Goal: Task Accomplishment & Management: Complete application form

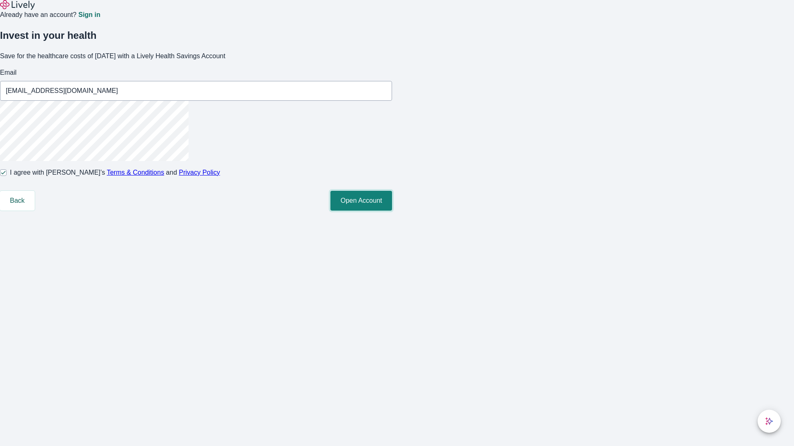
click at [392, 211] on button "Open Account" at bounding box center [361, 201] width 62 height 20
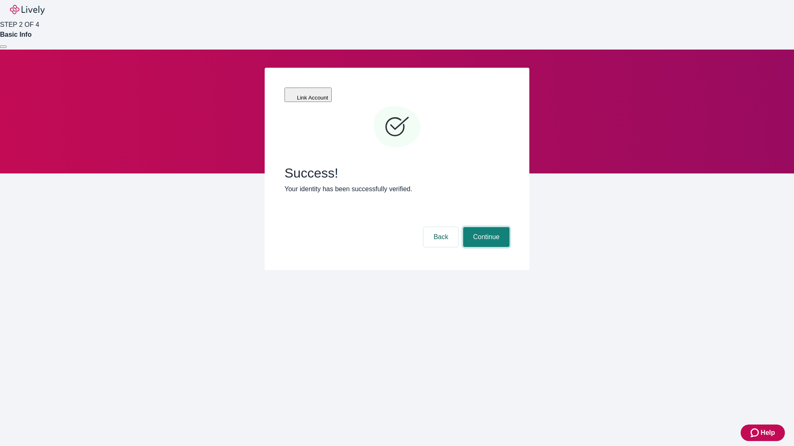
click at [485, 227] on button "Continue" at bounding box center [486, 237] width 46 height 20
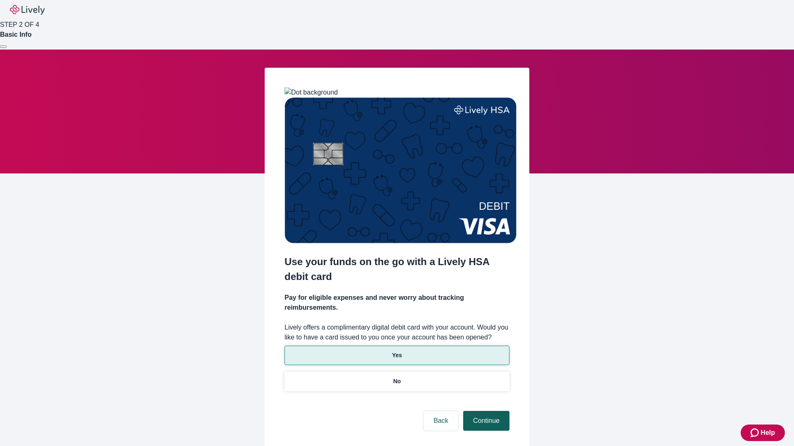
click at [396, 351] on p "Yes" at bounding box center [397, 355] width 10 height 9
click at [485, 411] on button "Continue" at bounding box center [486, 421] width 46 height 20
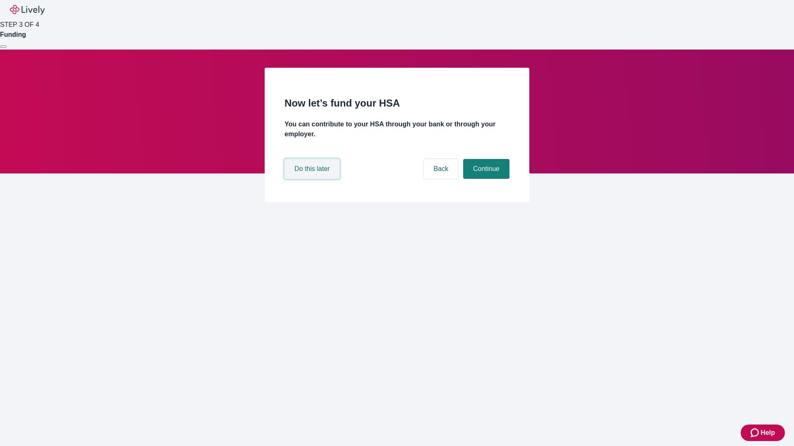
click at [313, 179] on button "Do this later" at bounding box center [311, 169] width 55 height 20
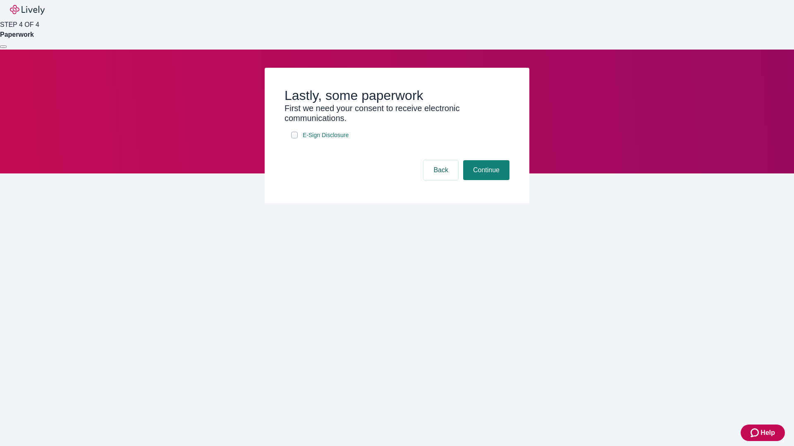
click at [294, 138] on input "E-Sign Disclosure" at bounding box center [294, 135] width 7 height 7
checkbox input "true"
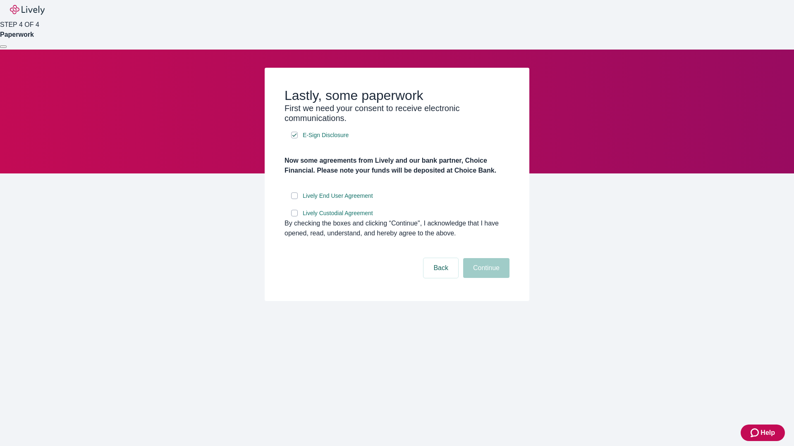
click at [294, 199] on input "Lively End User Agreement" at bounding box center [294, 196] width 7 height 7
checkbox input "true"
click at [294, 217] on input "Lively Custodial Agreement" at bounding box center [294, 213] width 7 height 7
checkbox input "true"
click at [485, 278] on button "Continue" at bounding box center [486, 268] width 46 height 20
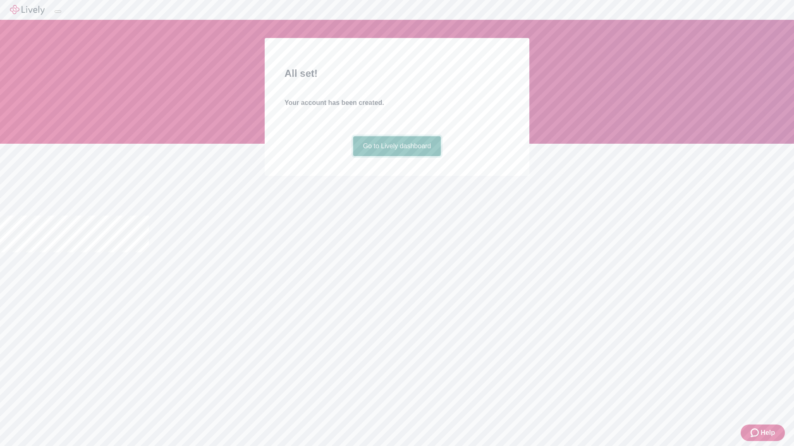
click at [396, 156] on link "Go to Lively dashboard" at bounding box center [397, 146] width 88 height 20
